Goal: Navigation & Orientation: Find specific page/section

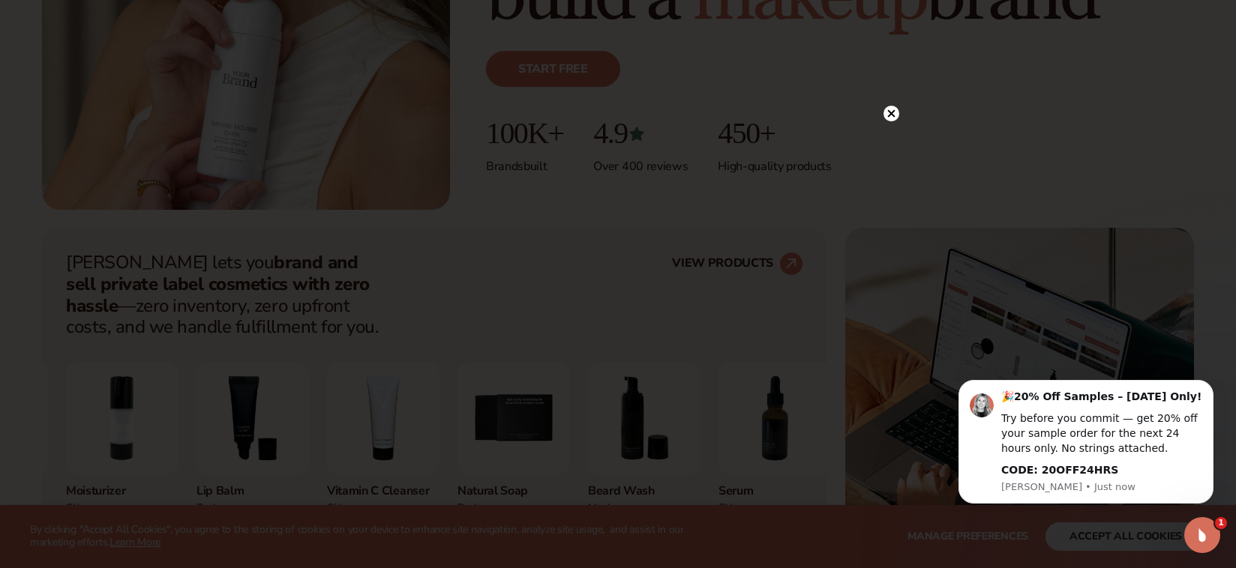
scroll to position [398, 0]
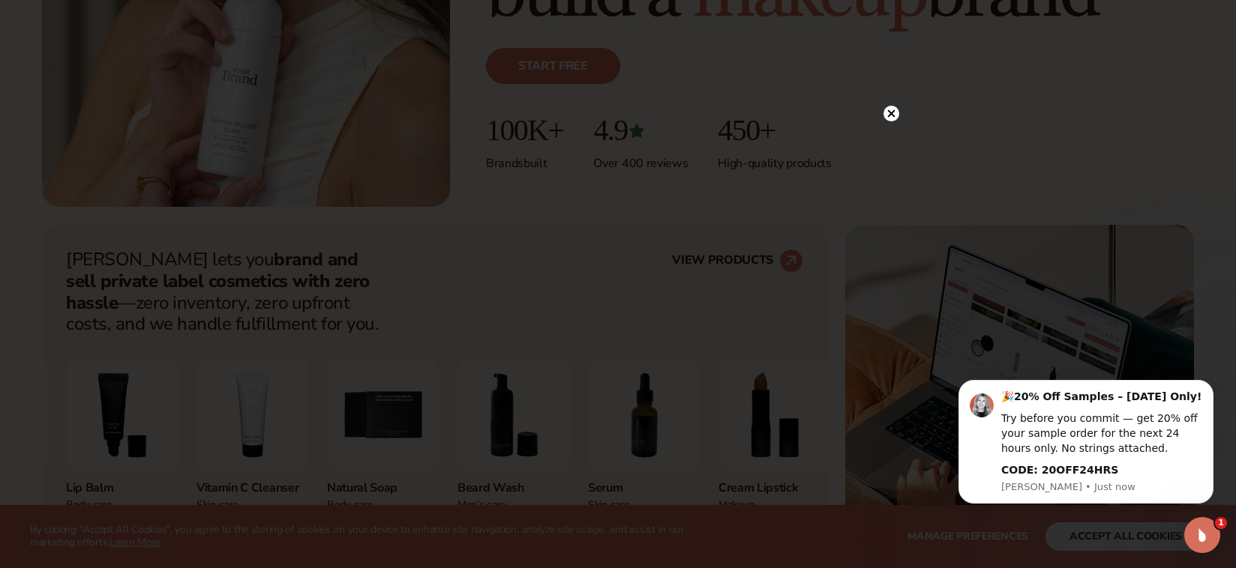
click at [896, 115] on circle at bounding box center [891, 114] width 16 height 16
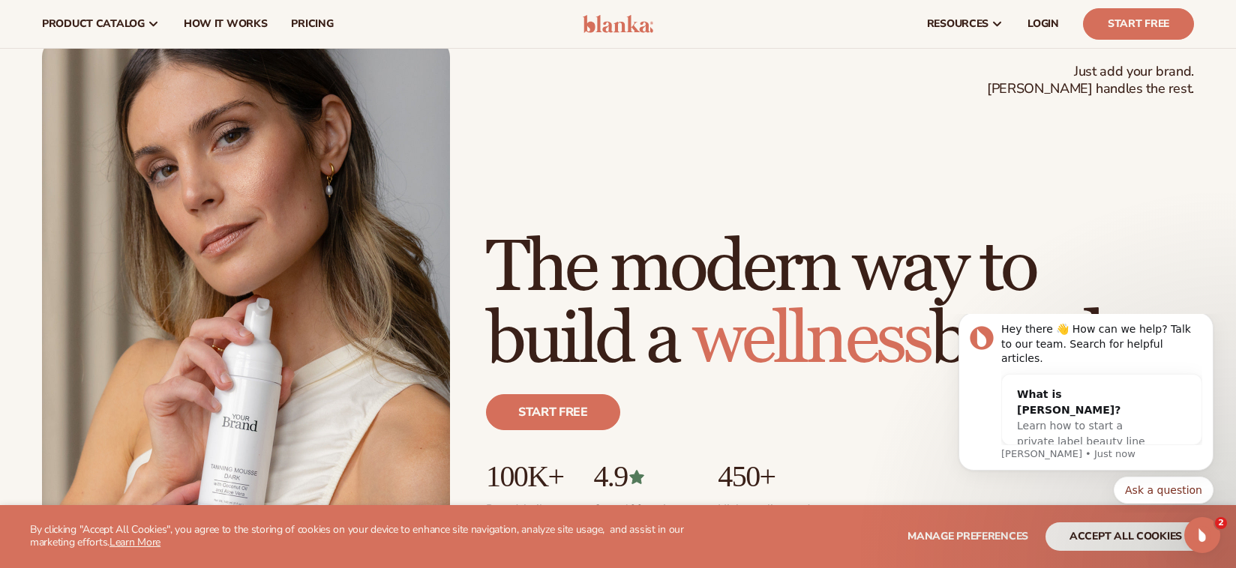
scroll to position [0, 0]
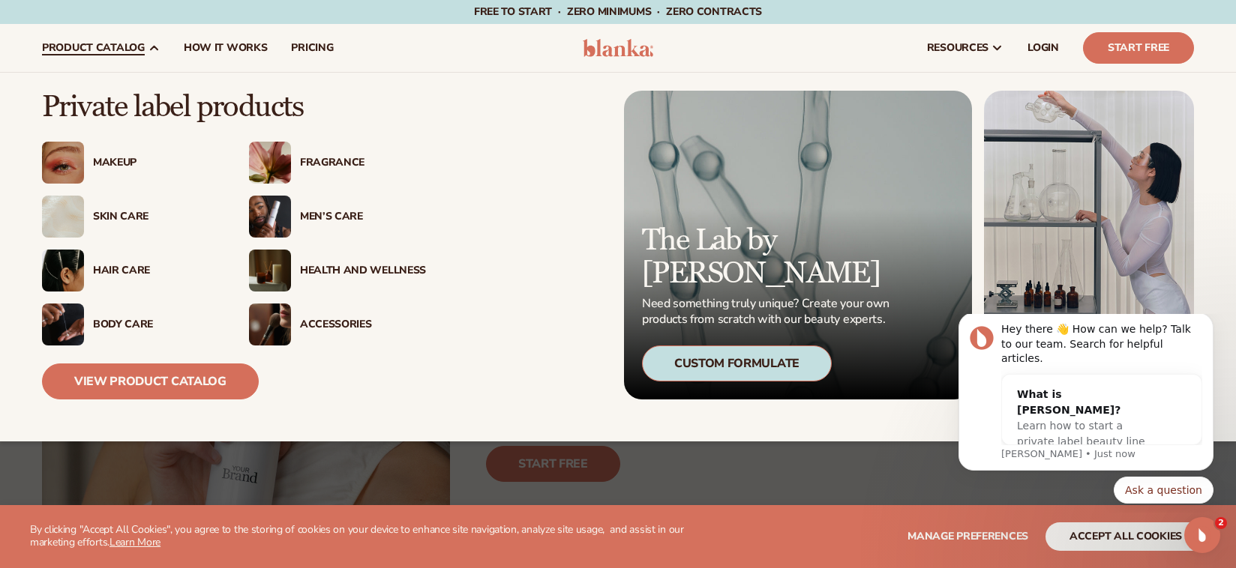
click at [127, 214] on div "Skin Care" at bounding box center [156, 217] width 126 height 13
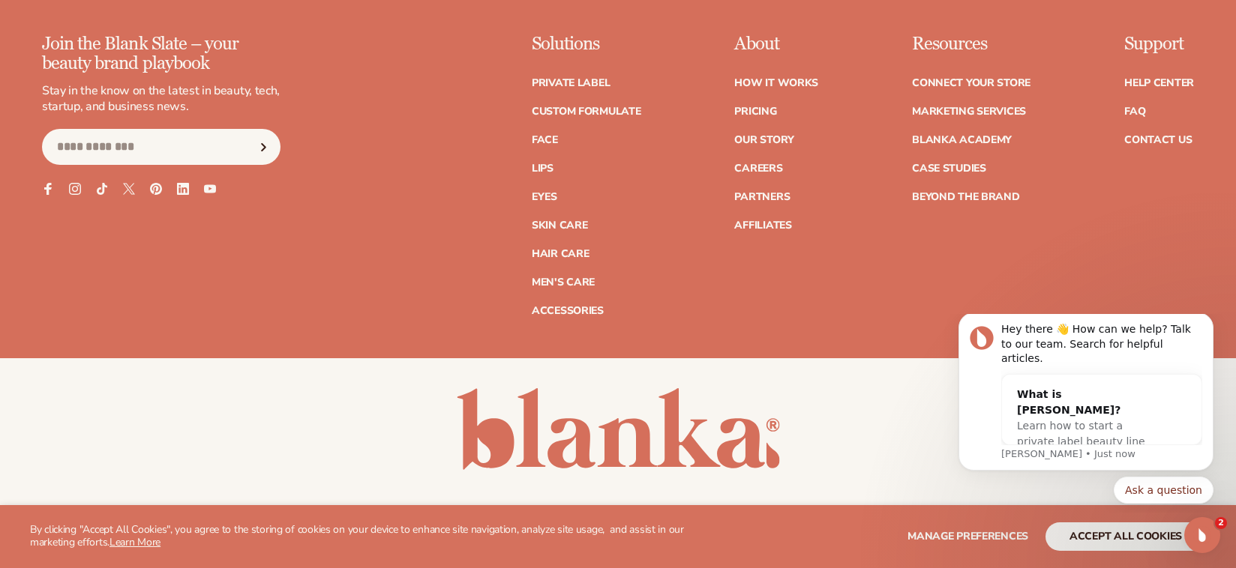
scroll to position [2852, 0]
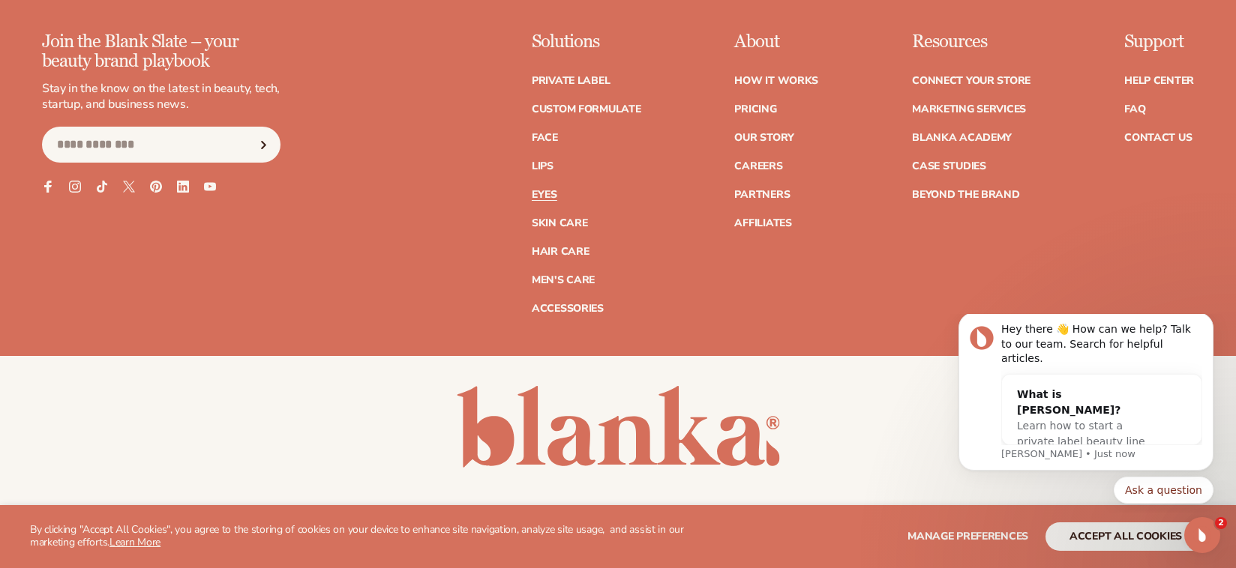
click at [545, 197] on link "Eyes" at bounding box center [544, 195] width 25 height 10
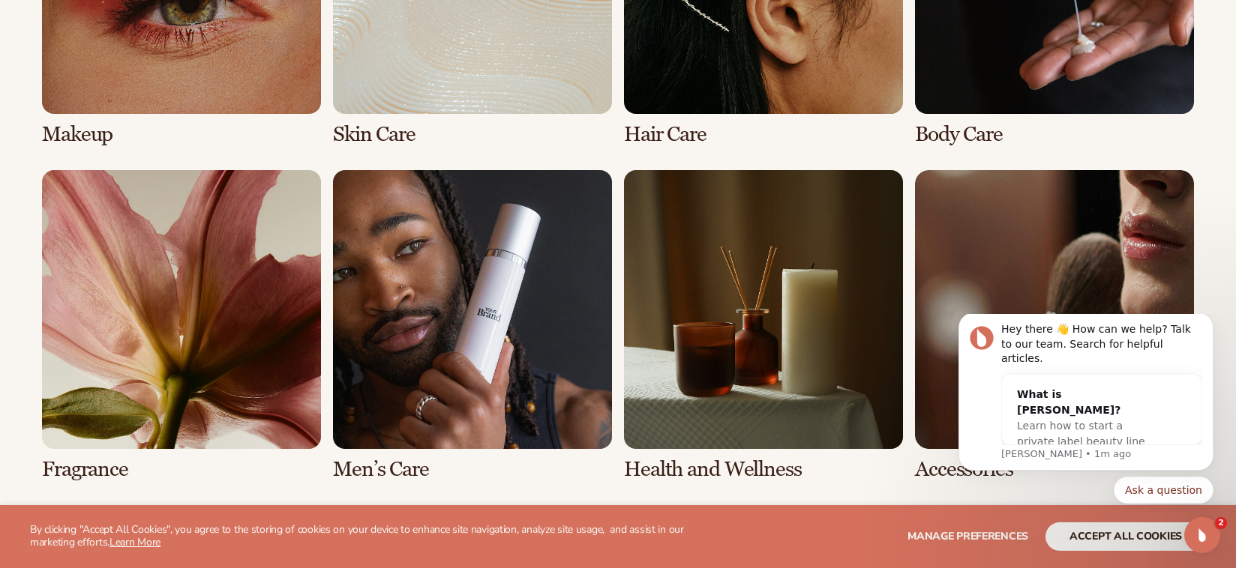
scroll to position [1318, 0]
